Goal: Task Accomplishment & Management: Manage account settings

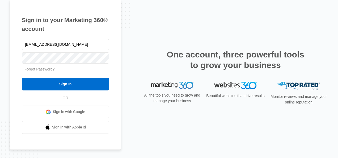
type input "[EMAIL_ADDRESS][DOMAIN_NAME]"
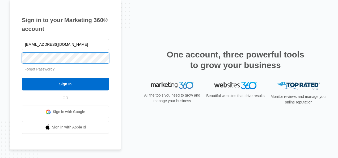
click at [22, 78] on input "Sign In" at bounding box center [65, 84] width 87 height 13
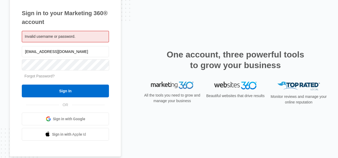
click at [22, 85] on input "Sign In" at bounding box center [65, 91] width 87 height 13
